Goal: Task Accomplishment & Management: Complete application form

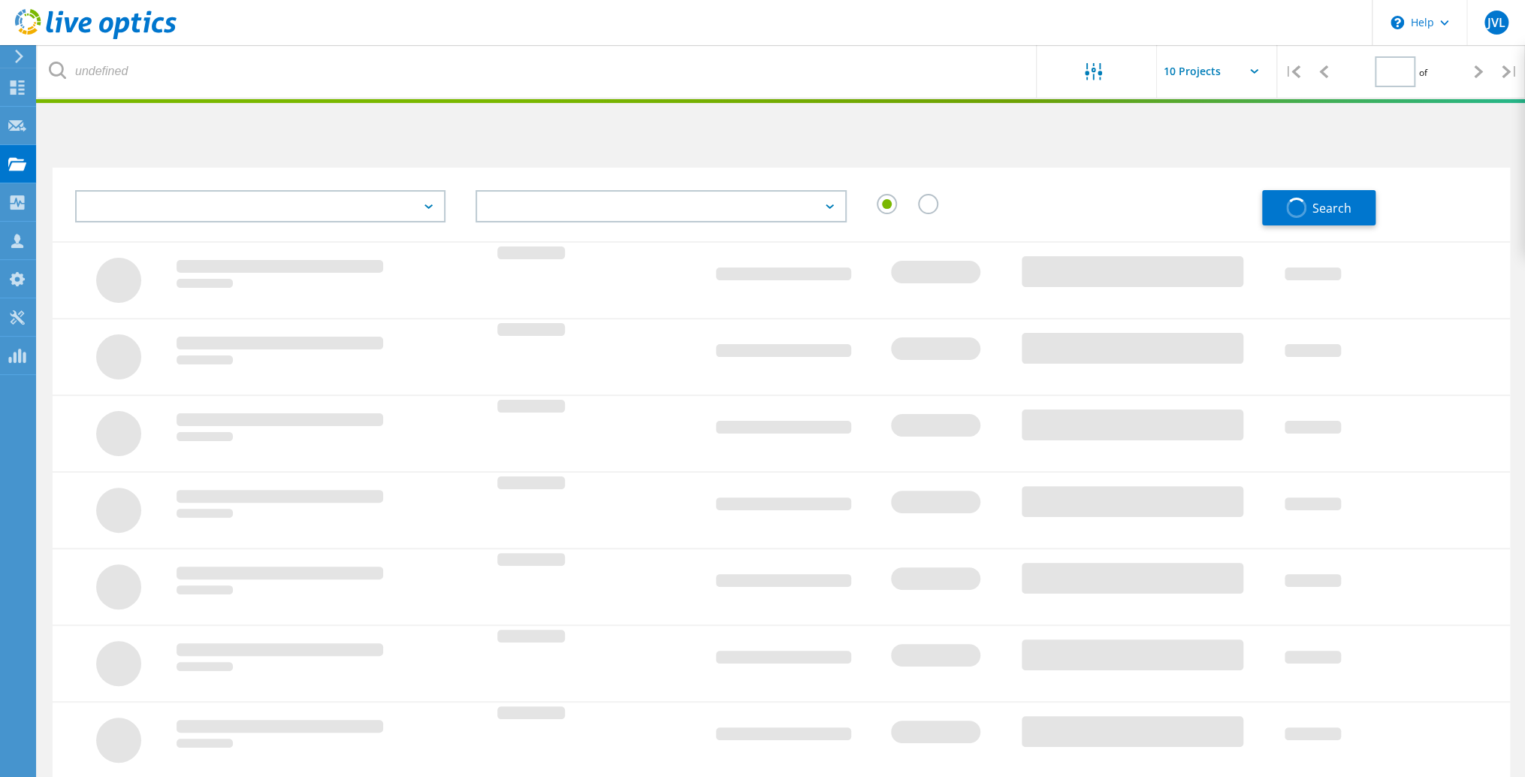
type input "1"
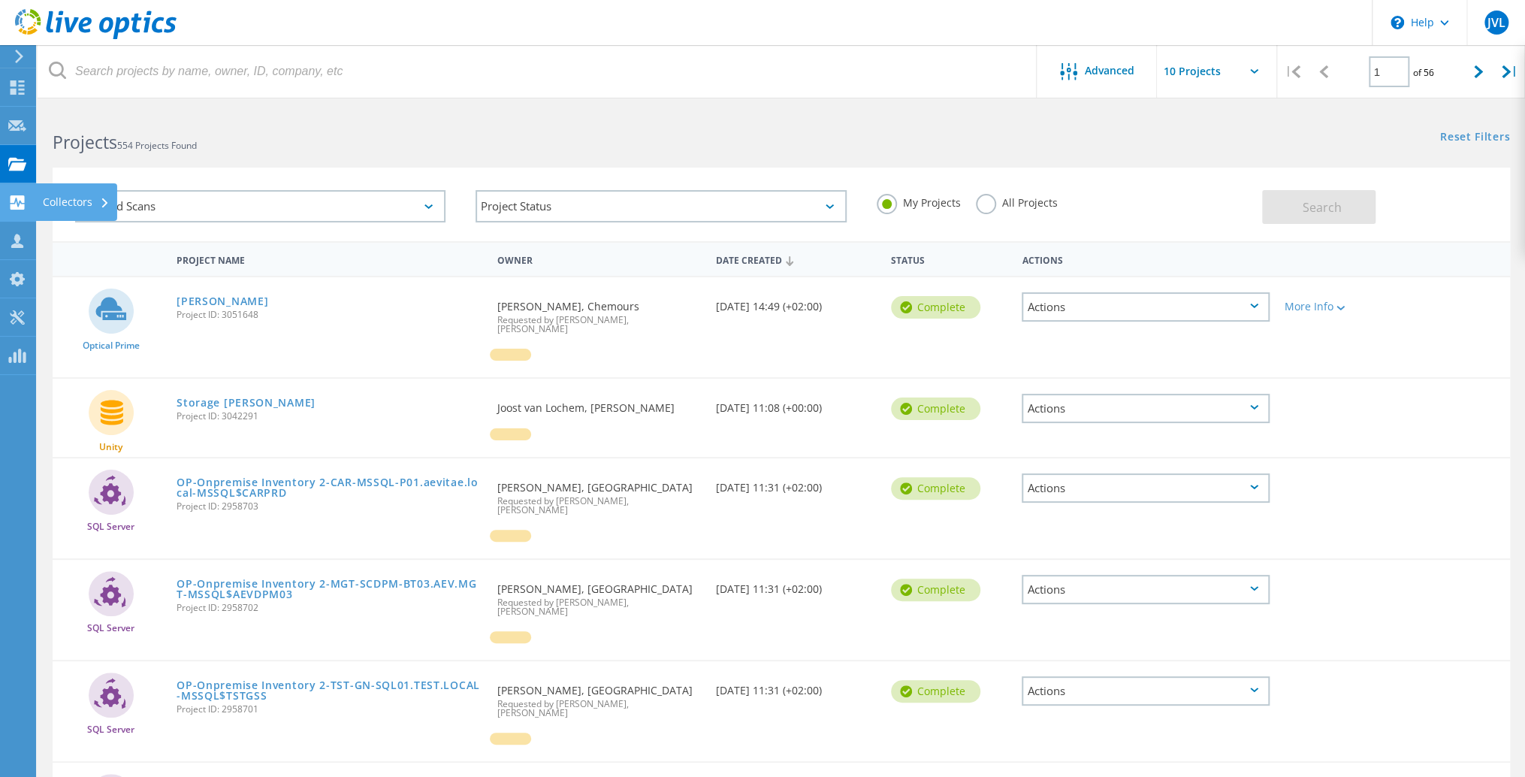
click at [64, 204] on div "Collectors" at bounding box center [76, 202] width 67 height 11
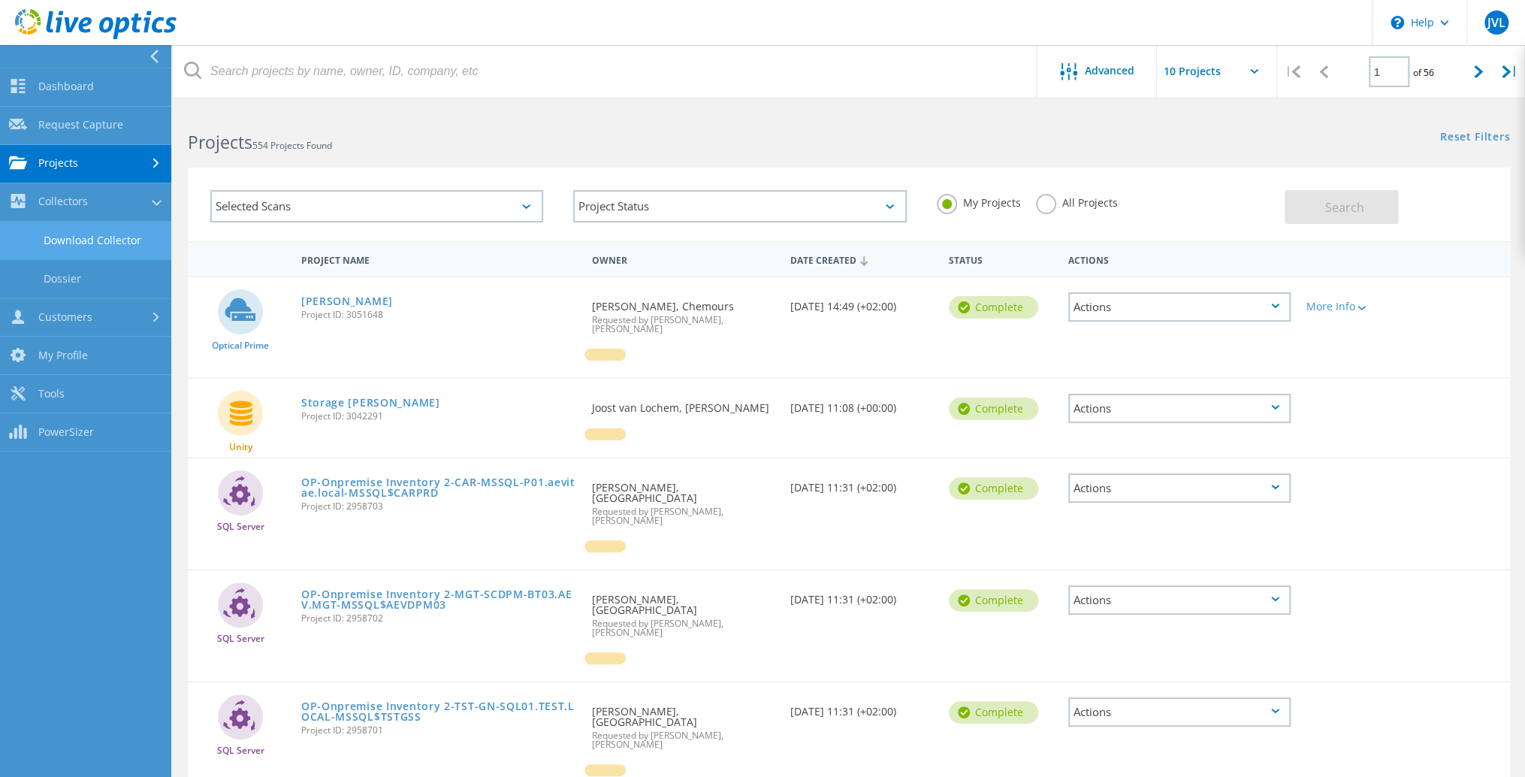
click at [93, 240] on link "Download Collector" at bounding box center [85, 241] width 171 height 38
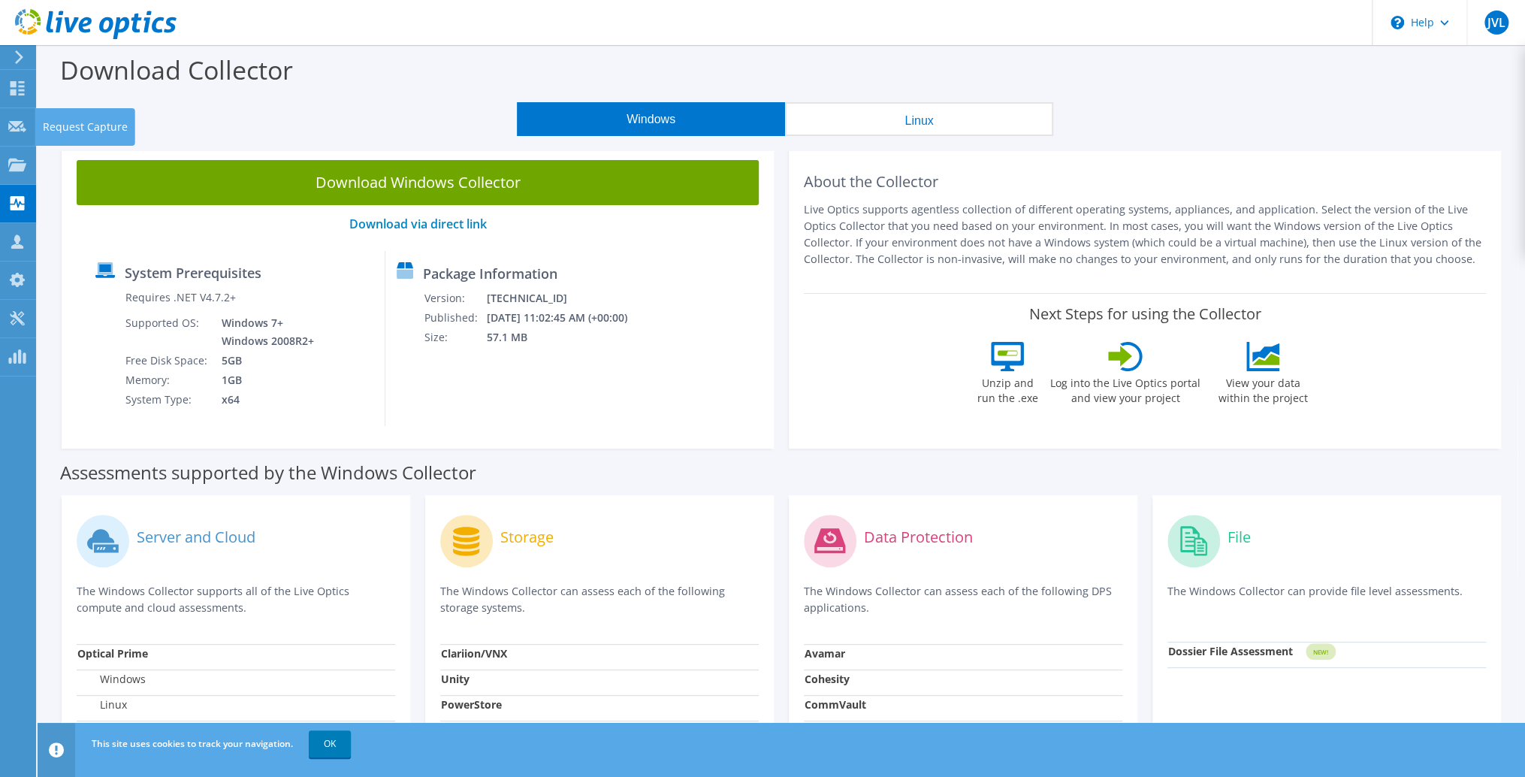
click at [81, 125] on div "Request Capture" at bounding box center [85, 127] width 100 height 38
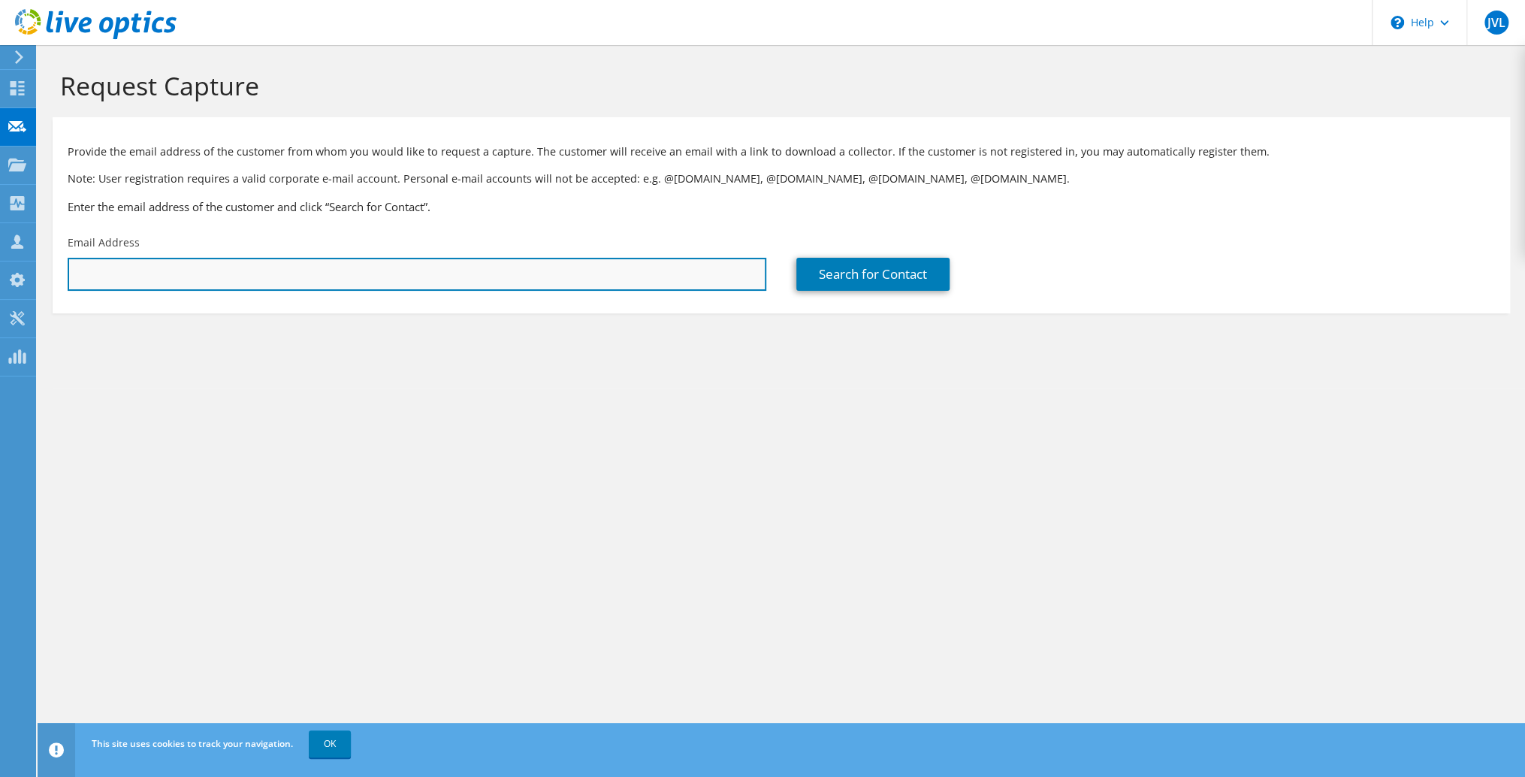
click at [147, 261] on input "text" at bounding box center [417, 274] width 699 height 33
paste input "THKO@davinci-leiden.nl"
type input "THKO@davinci-leiden.nl"
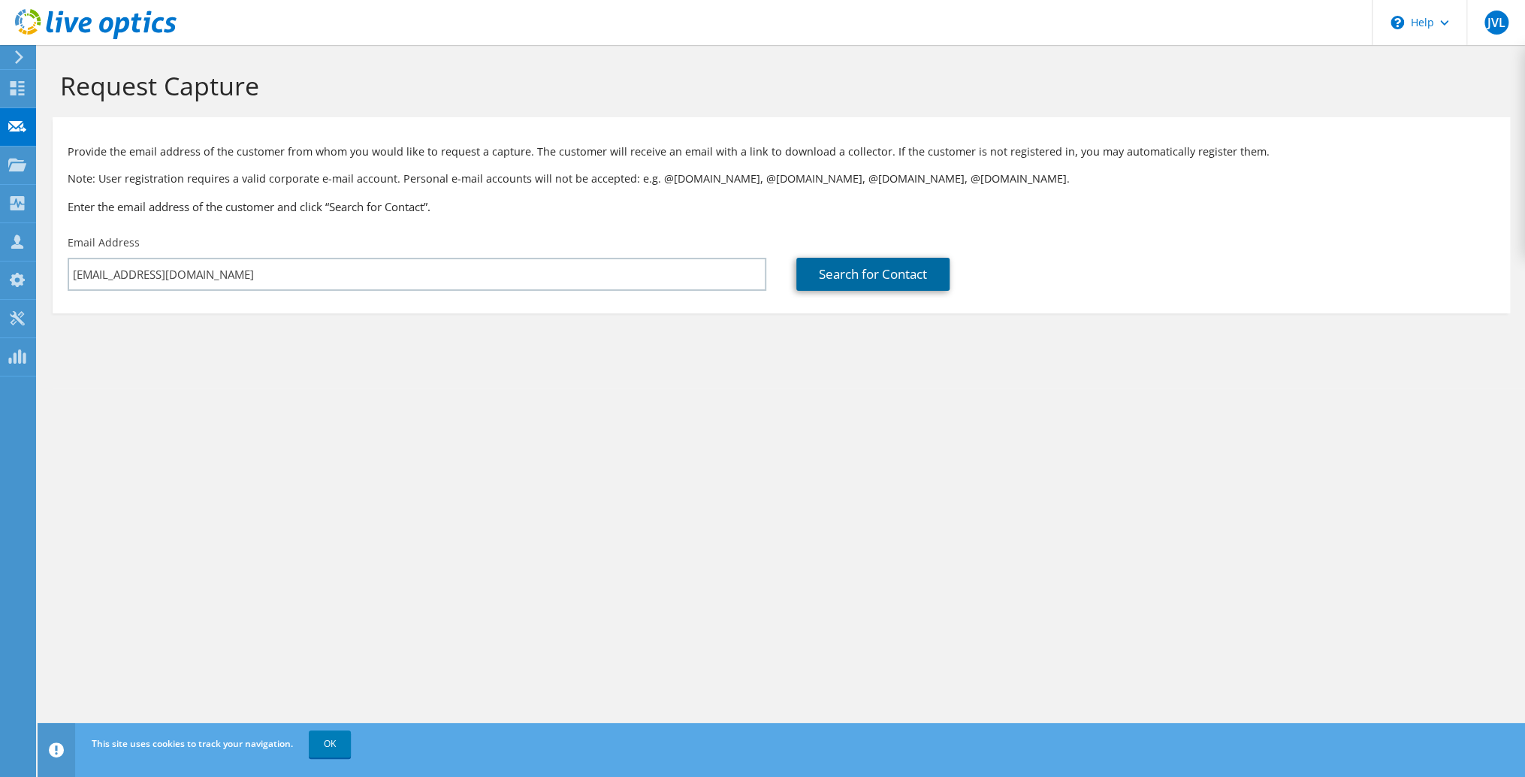
click at [836, 283] on link "Search for Contact" at bounding box center [872, 274] width 153 height 33
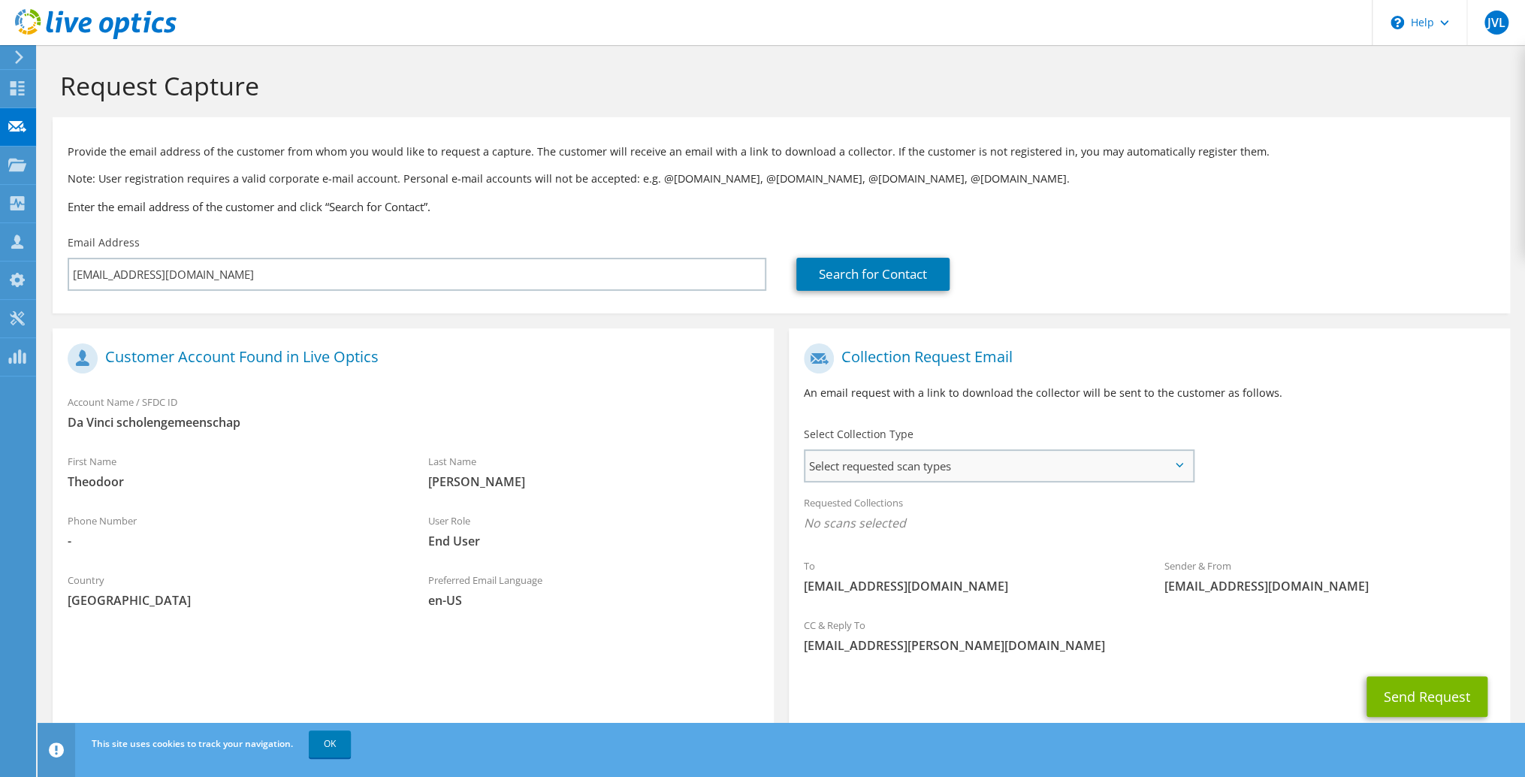
click at [1015, 475] on span "Select requested scan types" at bounding box center [998, 466] width 387 height 30
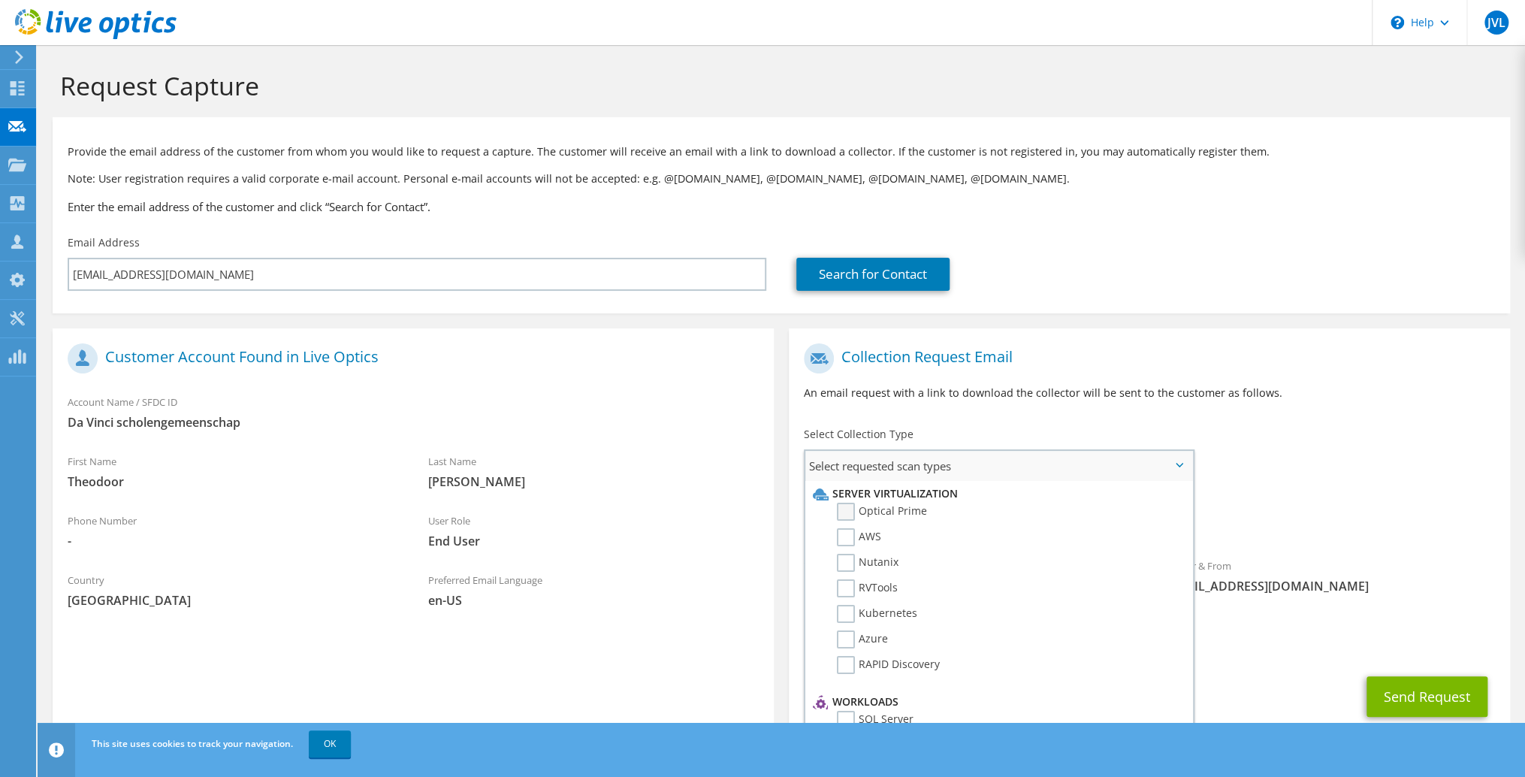
click at [848, 509] on label "Optical Prime" at bounding box center [882, 512] width 90 height 18
click at [0, 0] on input "Optical Prime" at bounding box center [0, 0] width 0 height 0
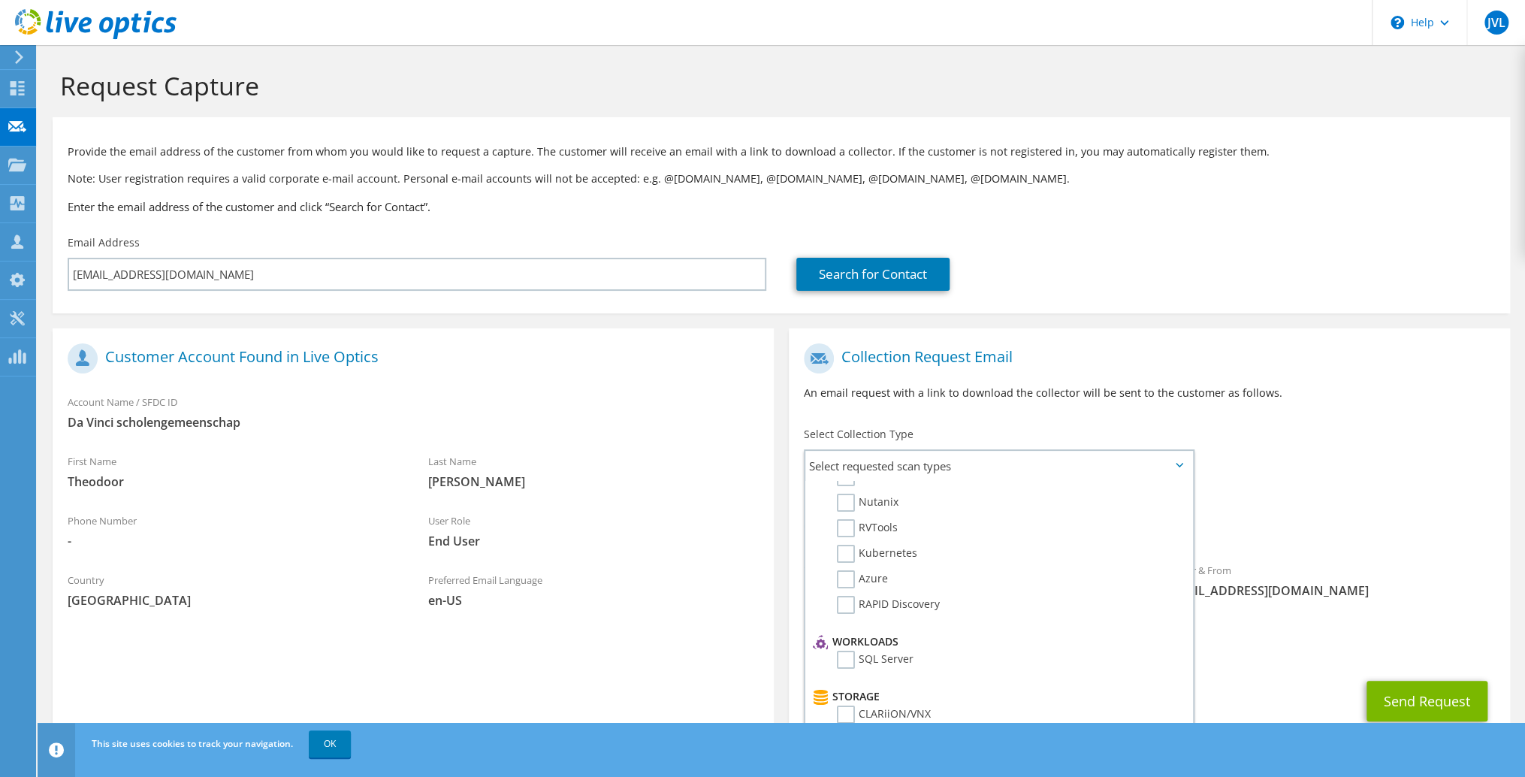
click at [1391, 534] on span "Optical Prime" at bounding box center [1149, 527] width 691 height 25
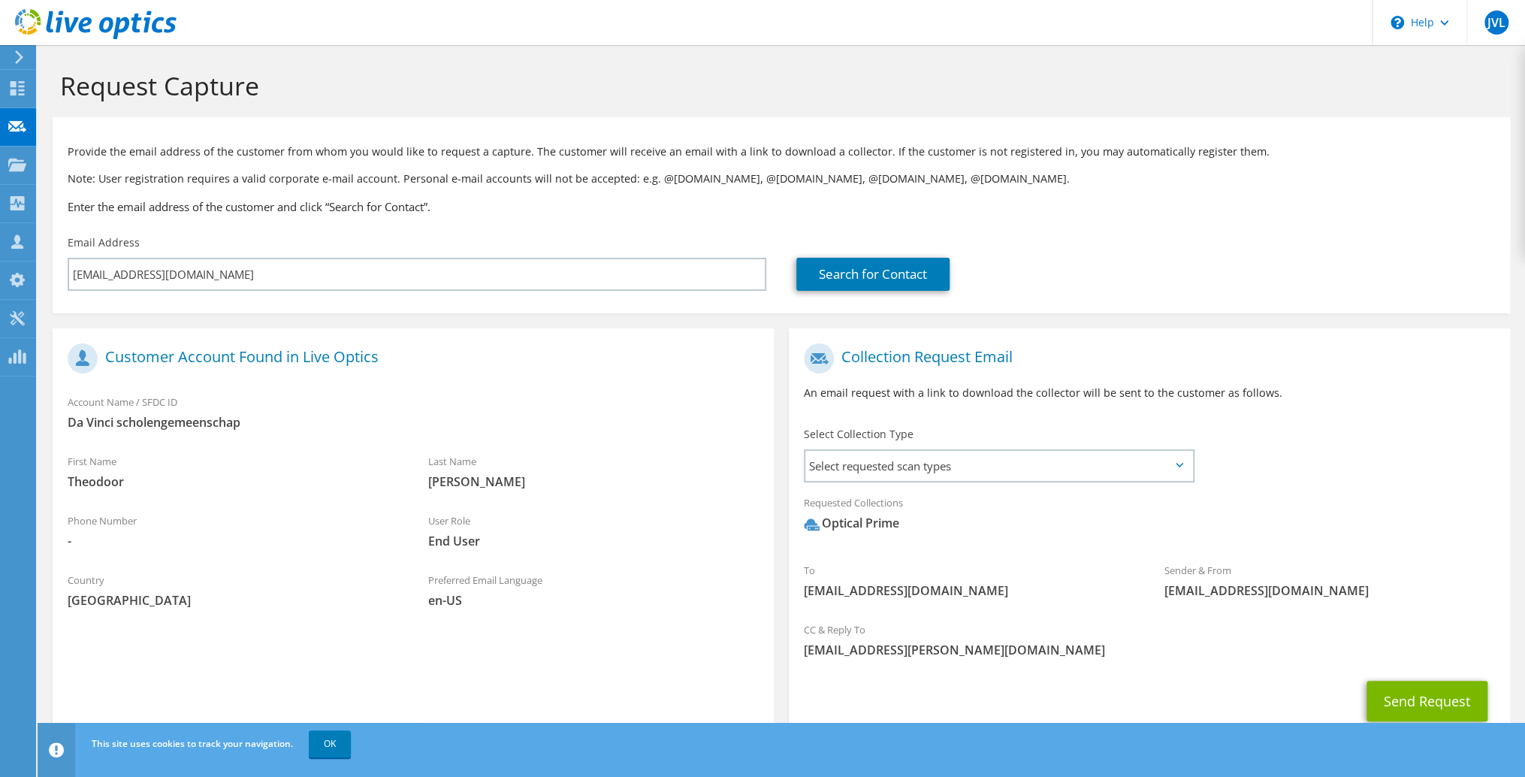
scroll to position [50, 0]
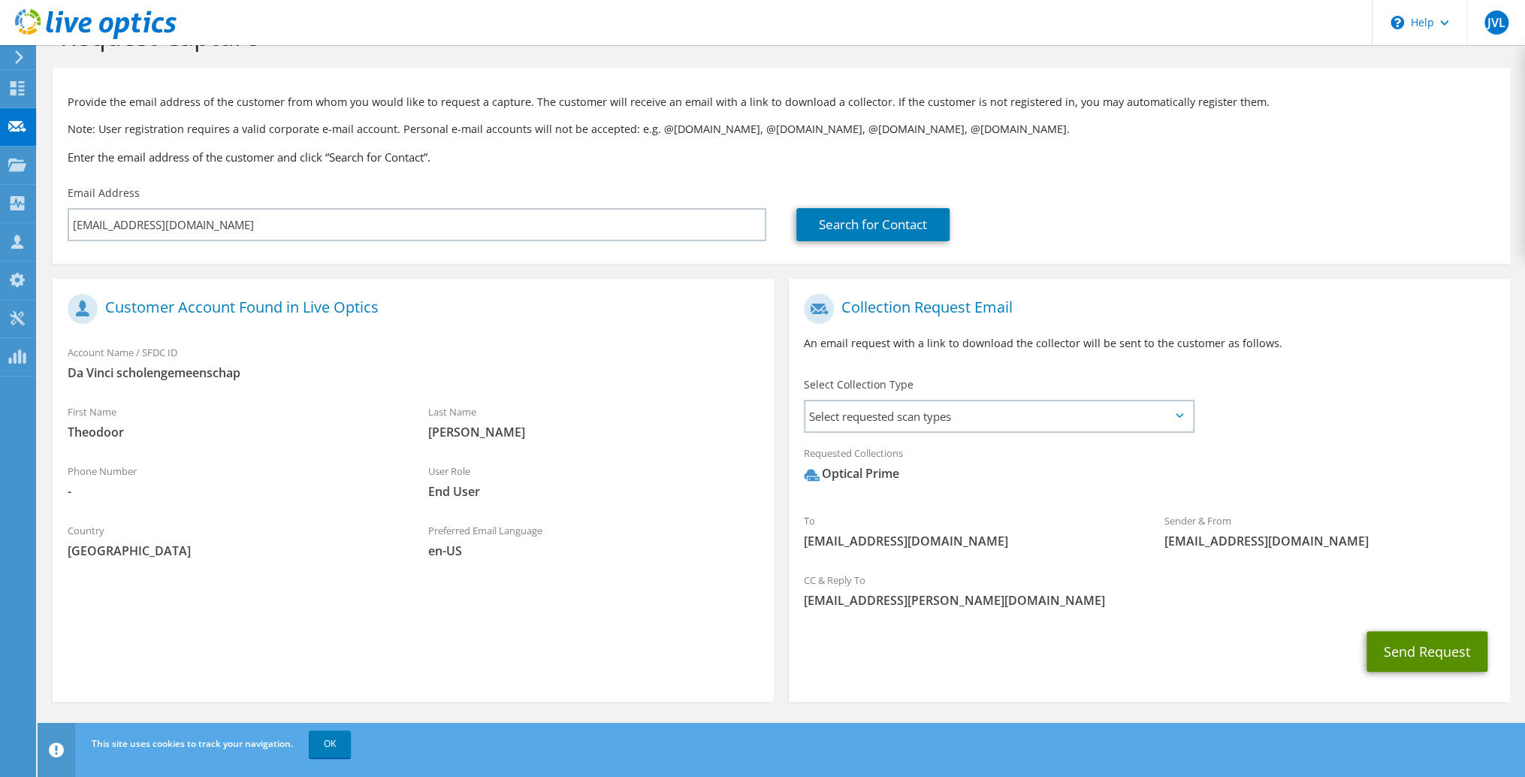
click at [1416, 654] on button "Send Request" at bounding box center [1427, 651] width 121 height 41
